Goal: Check status: Check status

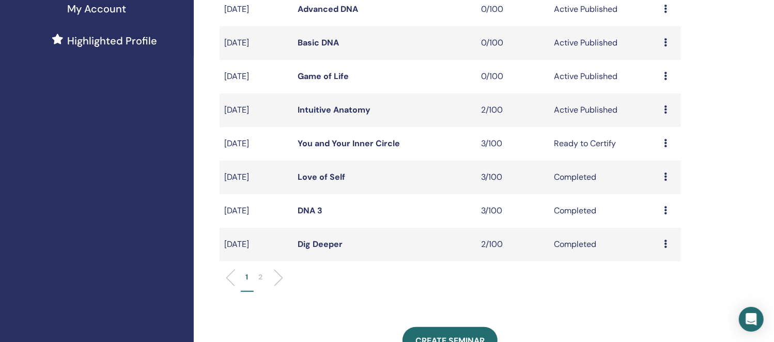
scroll to position [323, 0]
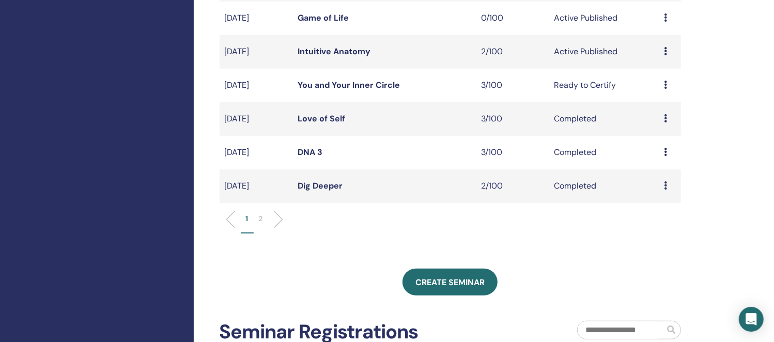
click at [262, 219] on p "2" at bounding box center [261, 218] width 4 height 11
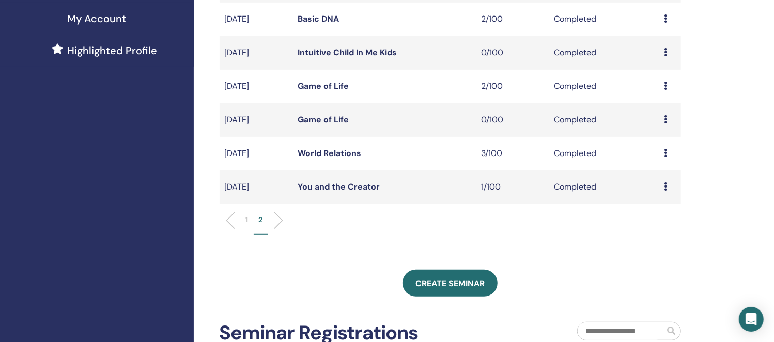
scroll to position [129, 0]
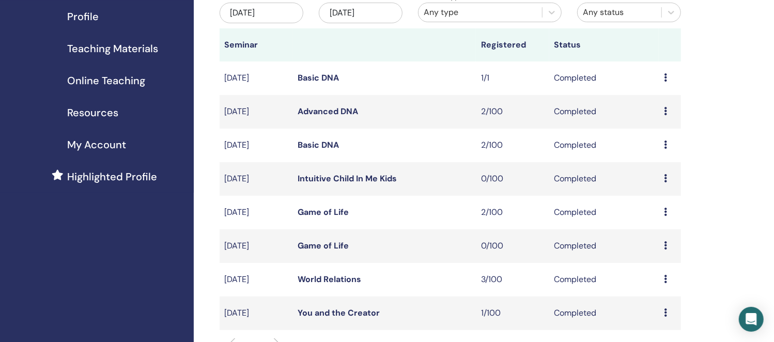
click at [344, 106] on link "Advanced DNA" at bounding box center [328, 111] width 60 height 11
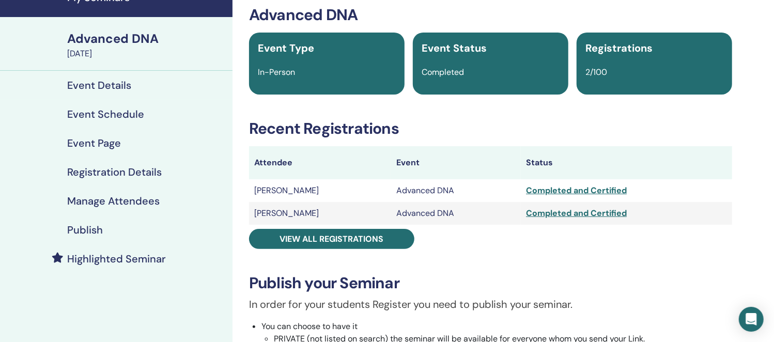
scroll to position [64, 0]
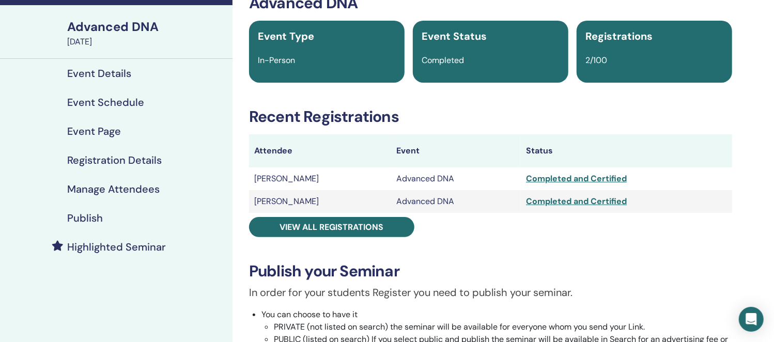
click at [584, 201] on div "Completed and Certified" at bounding box center [626, 201] width 200 height 12
click at [526, 196] on div "Completed and Certified" at bounding box center [626, 201] width 200 height 12
click at [570, 168] on td "Completed and Certified" at bounding box center [626, 178] width 211 height 23
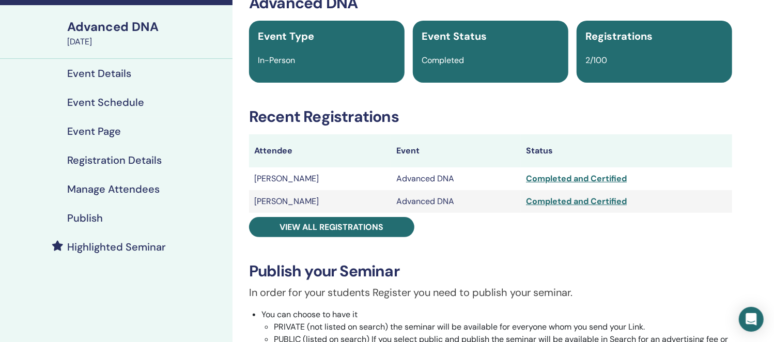
click at [568, 174] on div "Completed and Certified" at bounding box center [626, 179] width 200 height 12
click at [562, 223] on div "Advanced DNA Event Type In-Person Event Status Completed Registrations 2/100 Re…" at bounding box center [491, 296] width 504 height 605
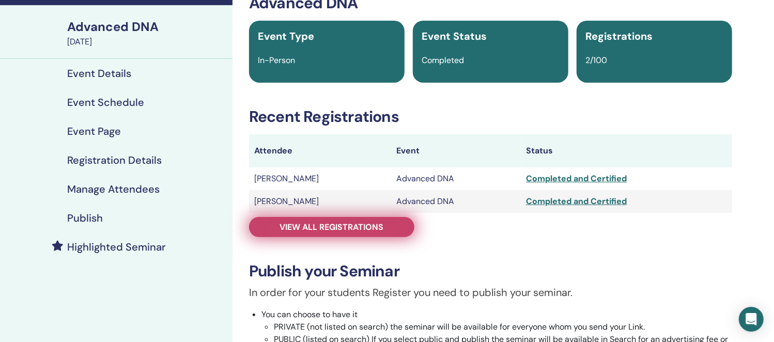
click at [332, 228] on span "View all registrations" at bounding box center [332, 227] width 104 height 11
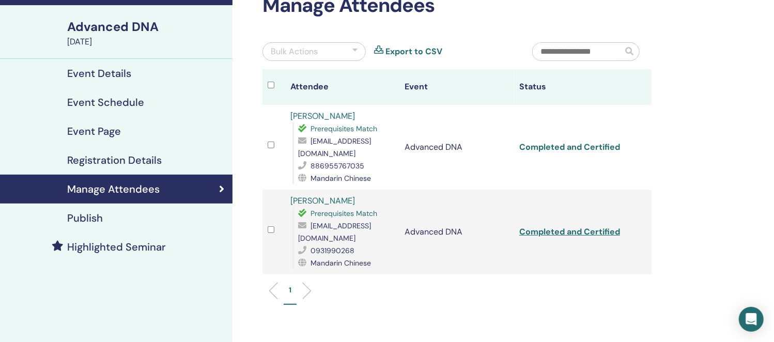
click at [612, 151] on link "Completed and Certified" at bounding box center [569, 147] width 101 height 11
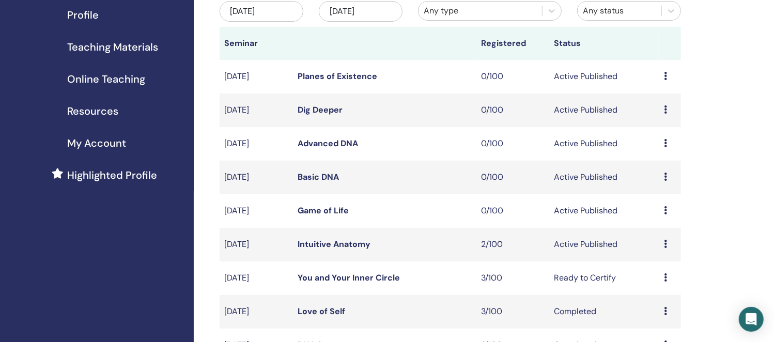
scroll to position [258, 0]
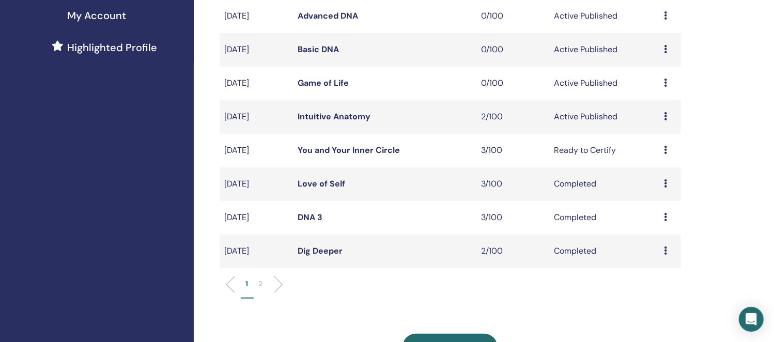
click at [576, 181] on td "Completed" at bounding box center [604, 184] width 110 height 34
click at [587, 149] on td "Ready to Certify" at bounding box center [604, 151] width 110 height 34
click at [447, 221] on td "DNA 3" at bounding box center [383, 218] width 183 height 34
click at [584, 222] on td "Completed" at bounding box center [604, 218] width 110 height 34
click at [586, 216] on td "Completed" at bounding box center [604, 218] width 110 height 34
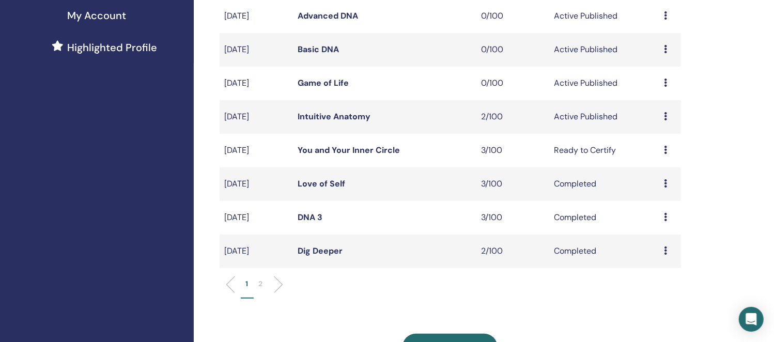
click at [586, 184] on td "Completed" at bounding box center [604, 184] width 110 height 34
click at [584, 213] on td "Completed" at bounding box center [604, 218] width 110 height 34
click at [590, 181] on td "Completed" at bounding box center [604, 184] width 110 height 34
click at [584, 215] on td "Completed" at bounding box center [604, 218] width 110 height 34
click at [597, 179] on td "Completed" at bounding box center [604, 184] width 110 height 34
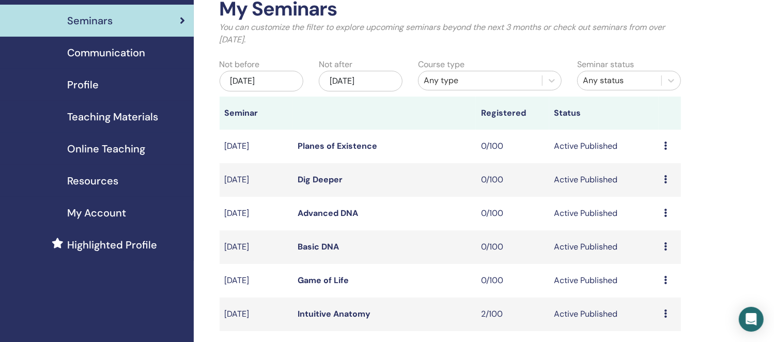
scroll to position [129, 0]
